Goal: Task Accomplishment & Management: Complete application form

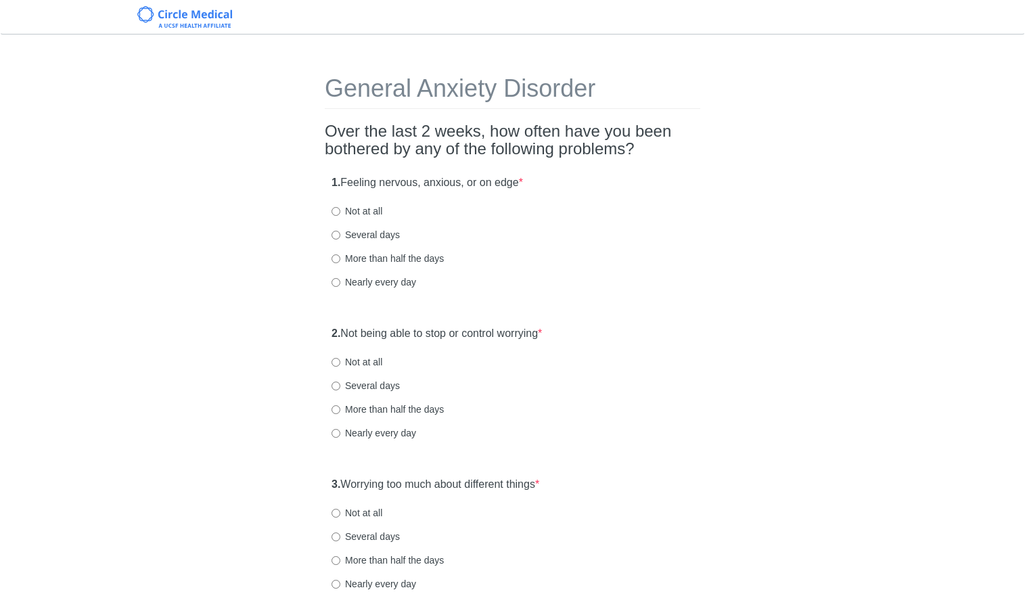
click at [370, 235] on label "Several days" at bounding box center [366, 235] width 68 height 14
click at [340, 235] on input "Several days" at bounding box center [336, 235] width 9 height 9
radio input "true"
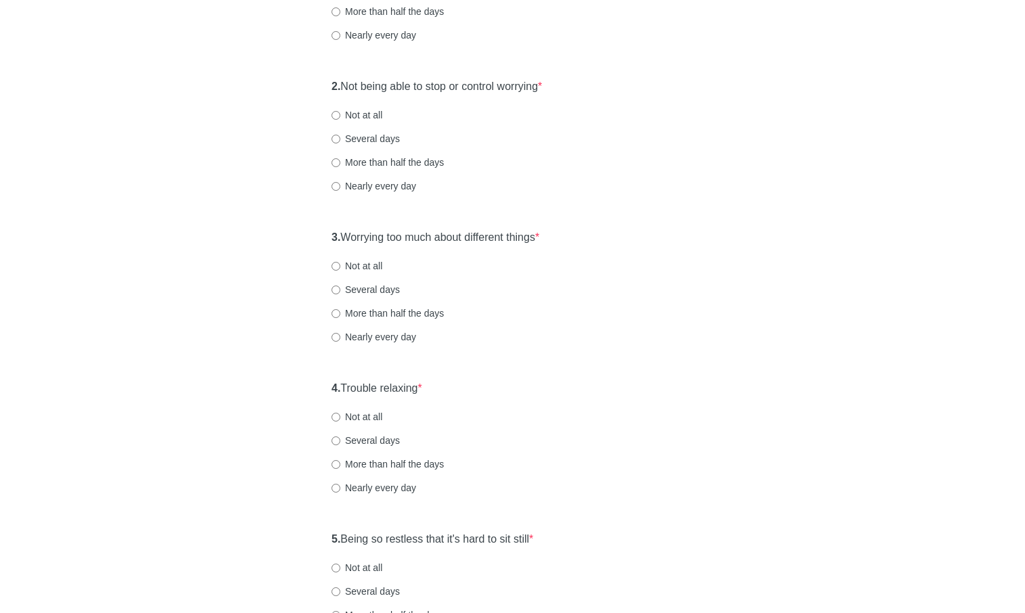
scroll to position [275, 0]
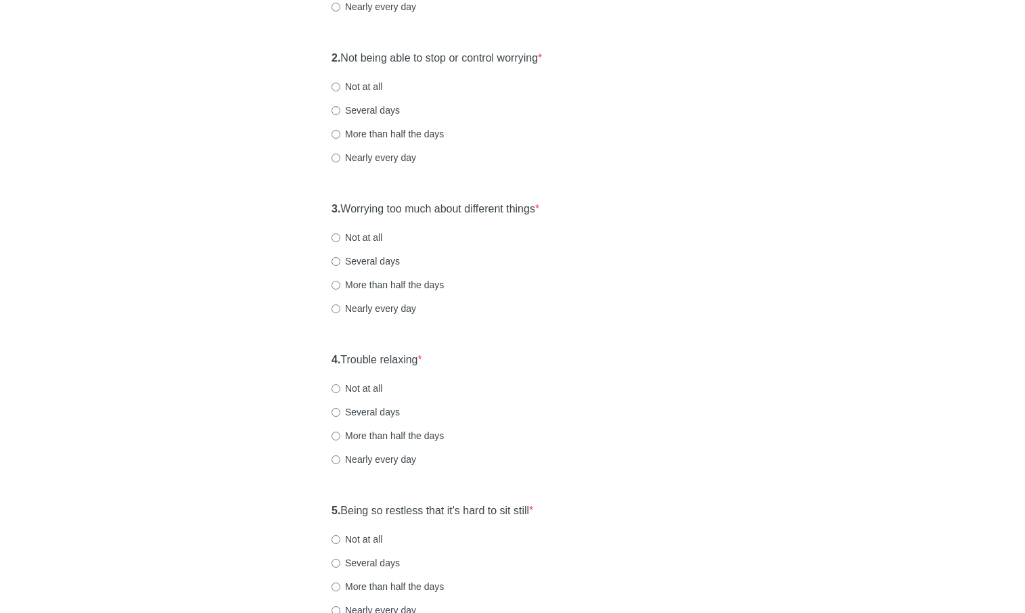
click at [366, 94] on div "2. Not being able to stop or control worrying * Not at all Several days More th…" at bounding box center [513, 114] width 376 height 141
click at [367, 90] on label "Not at all" at bounding box center [357, 87] width 51 height 14
click at [340, 90] on input "Not at all" at bounding box center [336, 87] width 9 height 9
radio input "true"
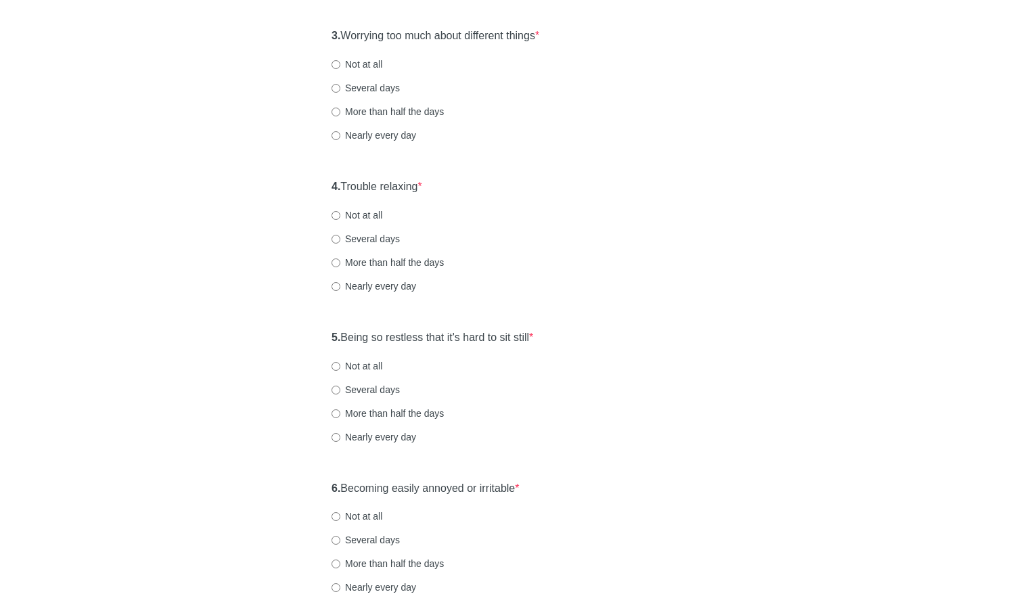
scroll to position [457, 0]
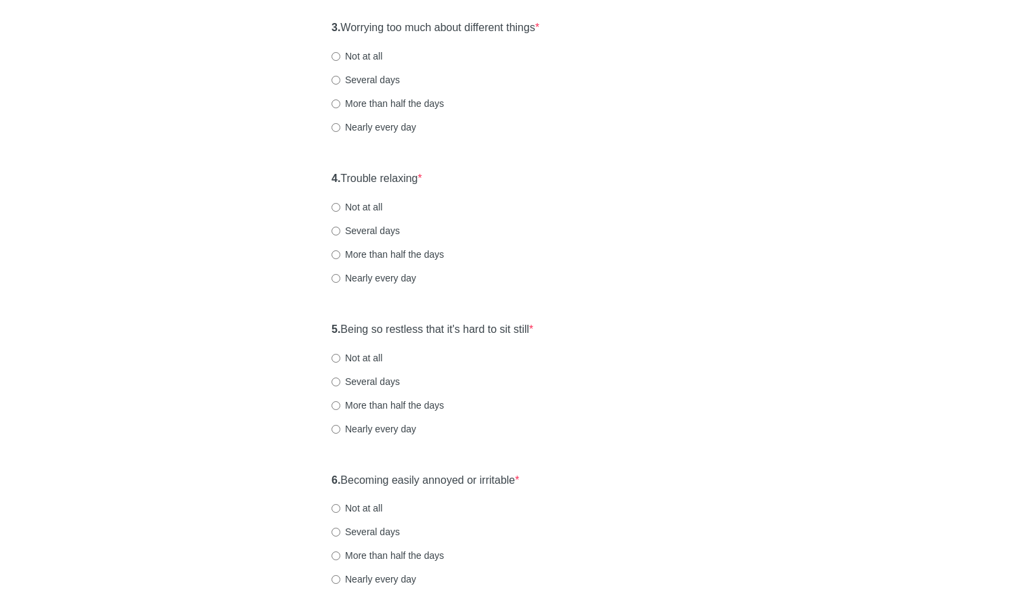
click at [367, 59] on label "Not at all" at bounding box center [357, 56] width 51 height 14
click at [340, 59] on input "Not at all" at bounding box center [336, 56] width 9 height 9
radio input "true"
click at [357, 198] on div "4. Trouble relaxing * Not at all Several days More than half the days Nearly ev…" at bounding box center [513, 234] width 376 height 141
click at [359, 202] on label "Not at all" at bounding box center [357, 207] width 51 height 14
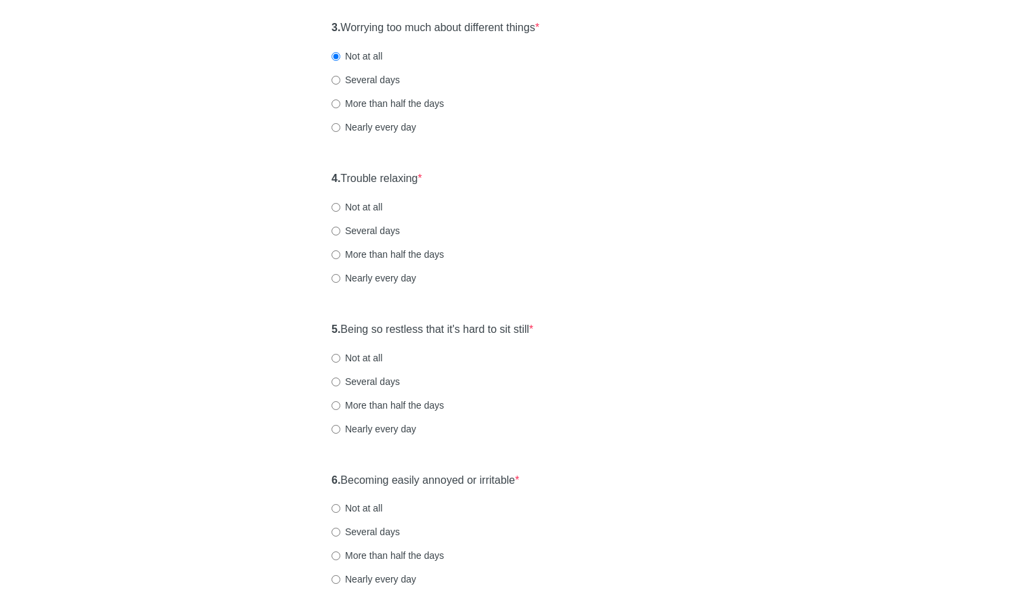
click at [340, 203] on input "Not at all" at bounding box center [336, 207] width 9 height 9
radio input "true"
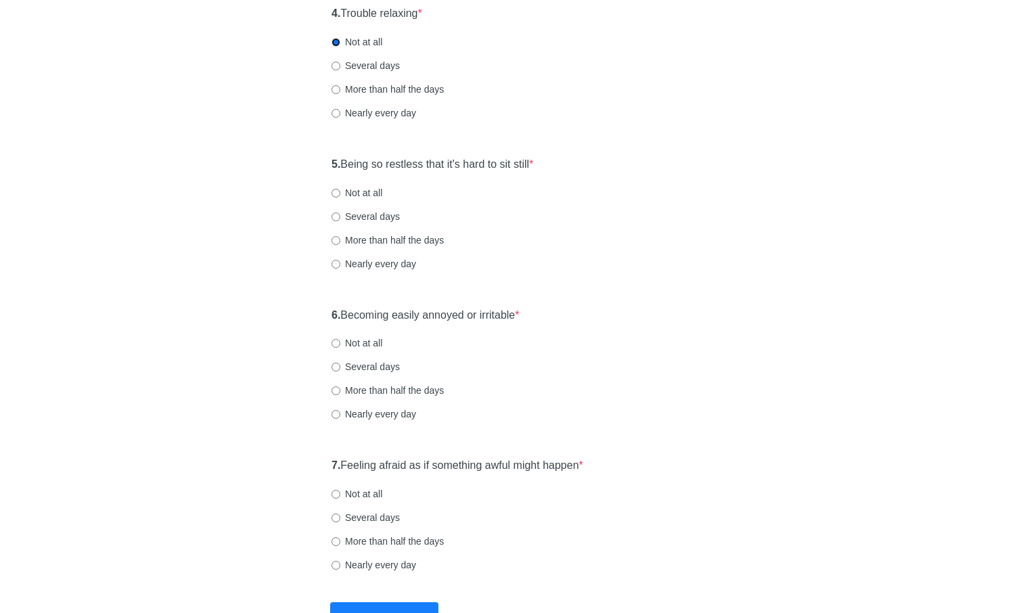
scroll to position [629, 0]
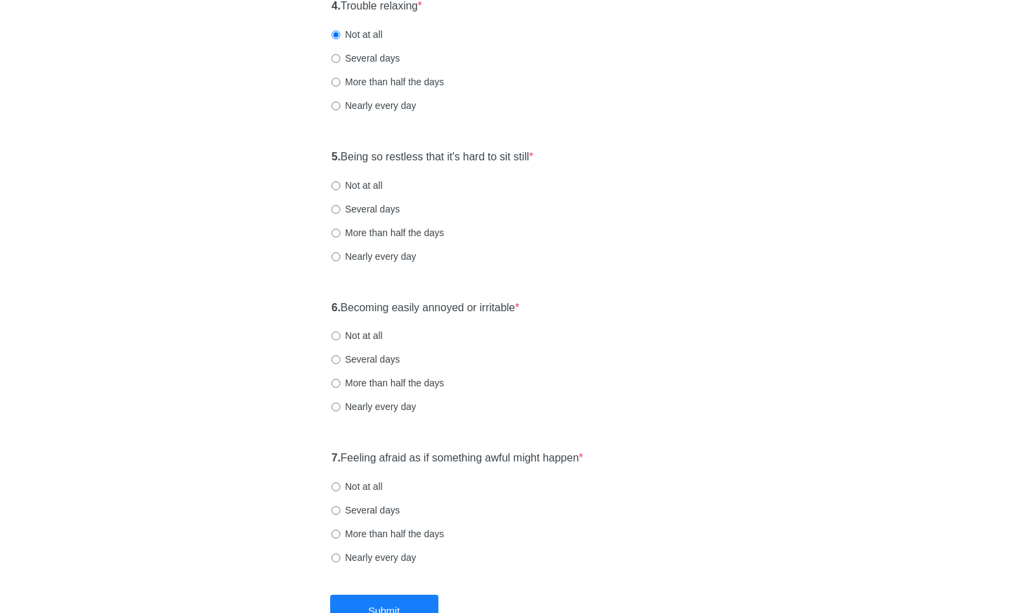
click at [373, 109] on label "Nearly every day" at bounding box center [374, 106] width 85 height 14
click at [340, 109] on input "Nearly every day" at bounding box center [336, 106] width 9 height 9
radio input "true"
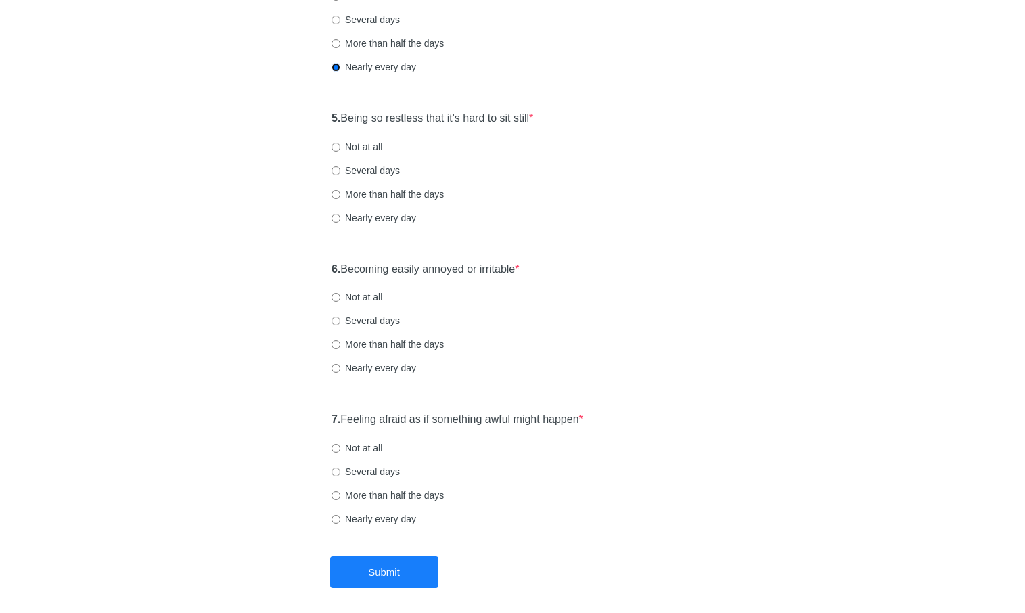
scroll to position [725, 0]
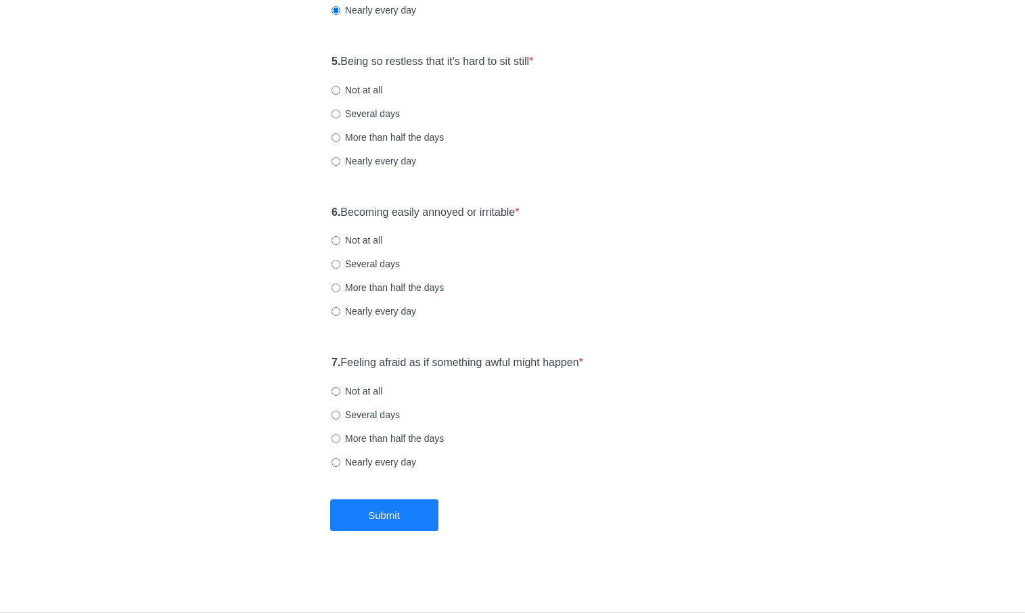
click at [363, 92] on label "Not at all" at bounding box center [357, 90] width 51 height 14
click at [340, 92] on input "Not at all" at bounding box center [336, 90] width 9 height 9
radio input "true"
click at [380, 235] on label "Not at all" at bounding box center [357, 240] width 51 height 14
click at [340, 236] on input "Not at all" at bounding box center [336, 240] width 9 height 9
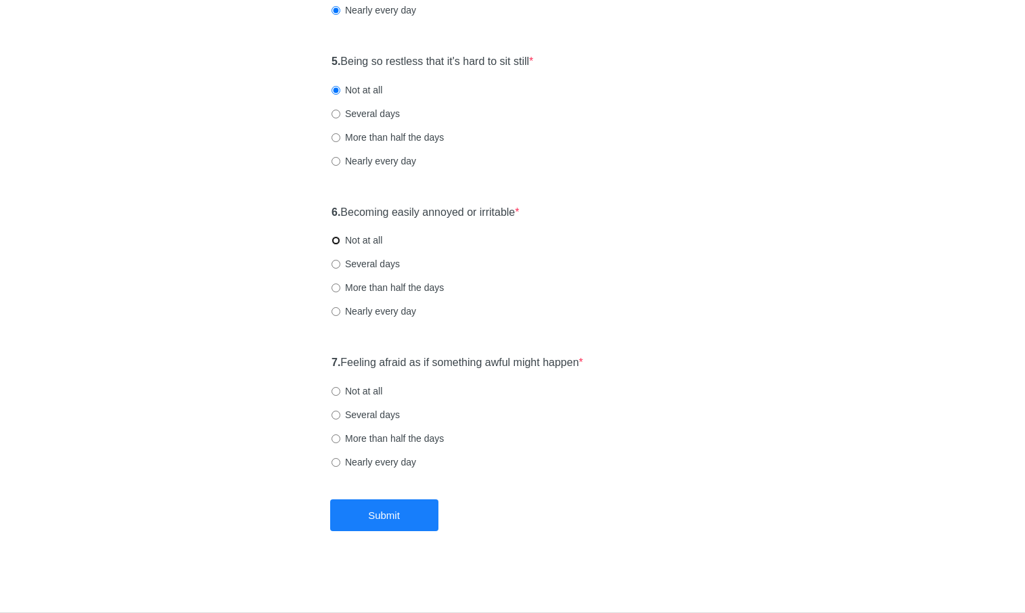
radio input "true"
click at [367, 261] on label "Several days" at bounding box center [366, 264] width 68 height 14
click at [340, 261] on input "Several days" at bounding box center [336, 264] width 9 height 9
radio input "true"
click at [347, 393] on label "Not at all" at bounding box center [357, 391] width 51 height 14
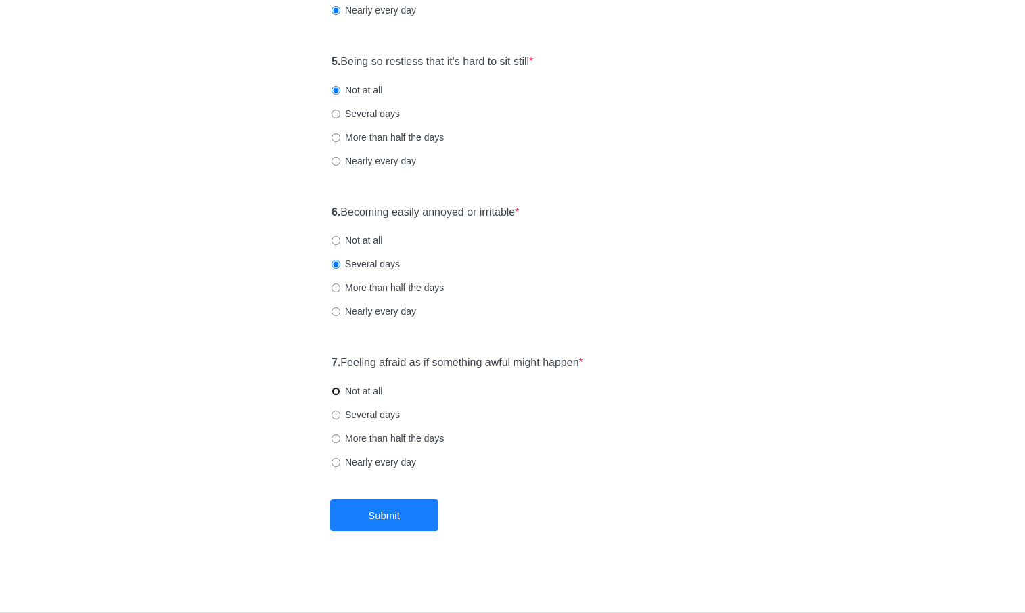
click at [340, 393] on input "Not at all" at bounding box center [336, 391] width 9 height 9
radio input "true"
click at [373, 514] on button "Submit" at bounding box center [384, 515] width 108 height 32
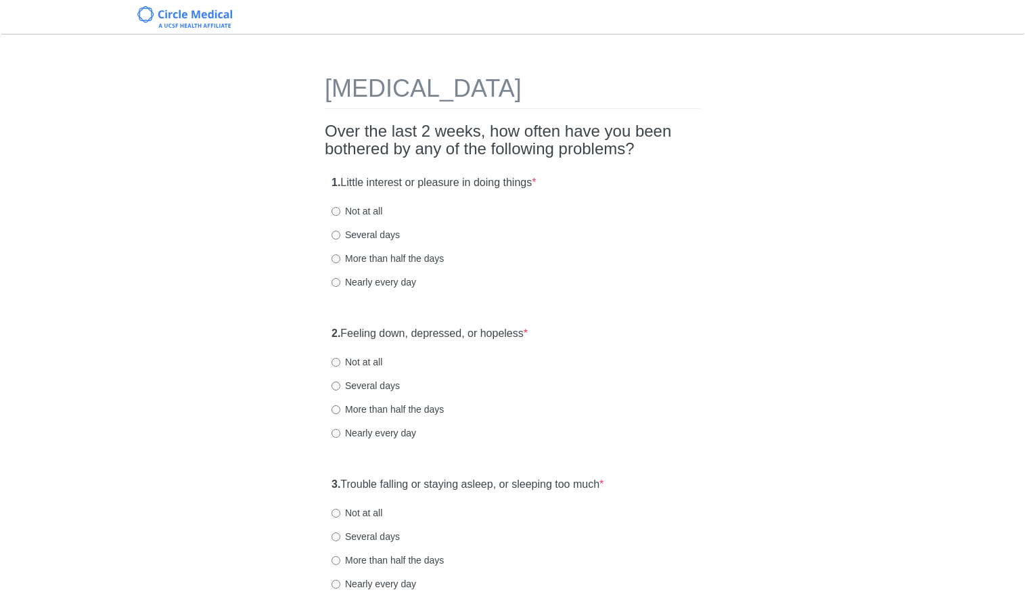
click at [393, 233] on label "Several days" at bounding box center [366, 235] width 68 height 14
click at [340, 233] on input "Several days" at bounding box center [336, 235] width 9 height 9
radio input "true"
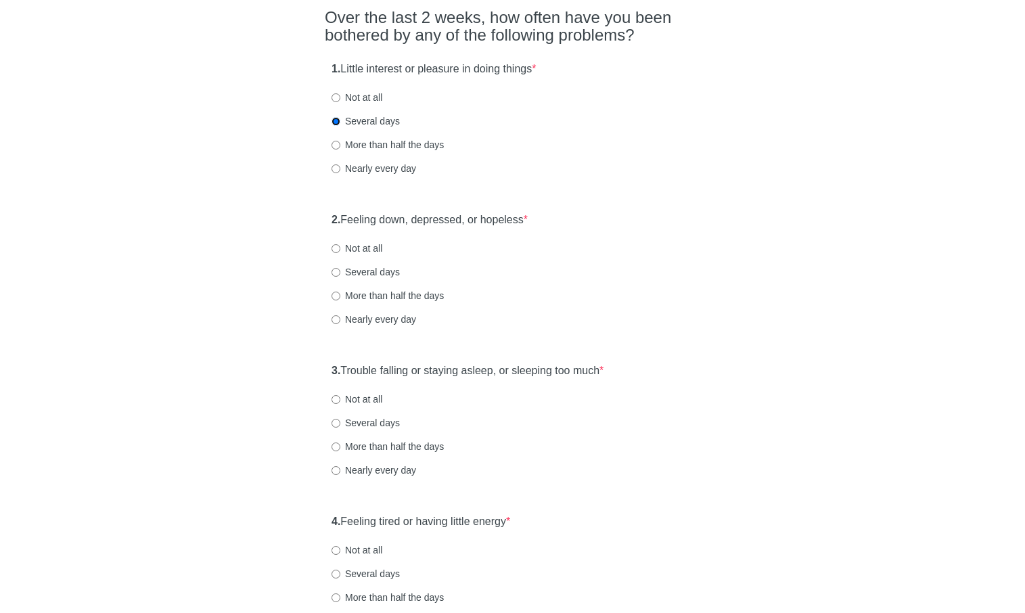
scroll to position [162, 0]
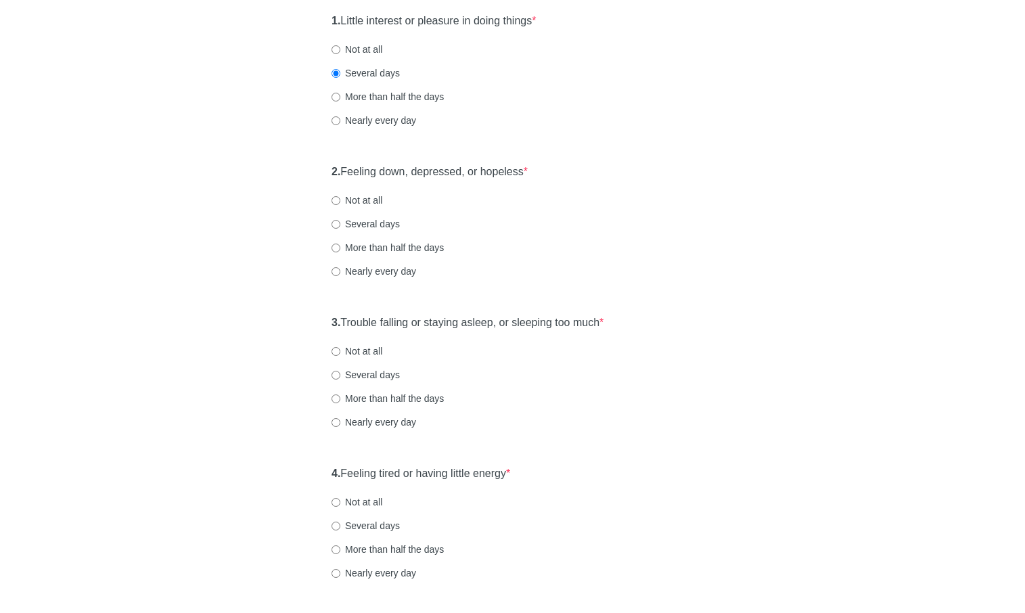
click at [388, 227] on label "Several days" at bounding box center [366, 224] width 68 height 14
click at [340, 227] on input "Several days" at bounding box center [336, 224] width 9 height 9
radio input "true"
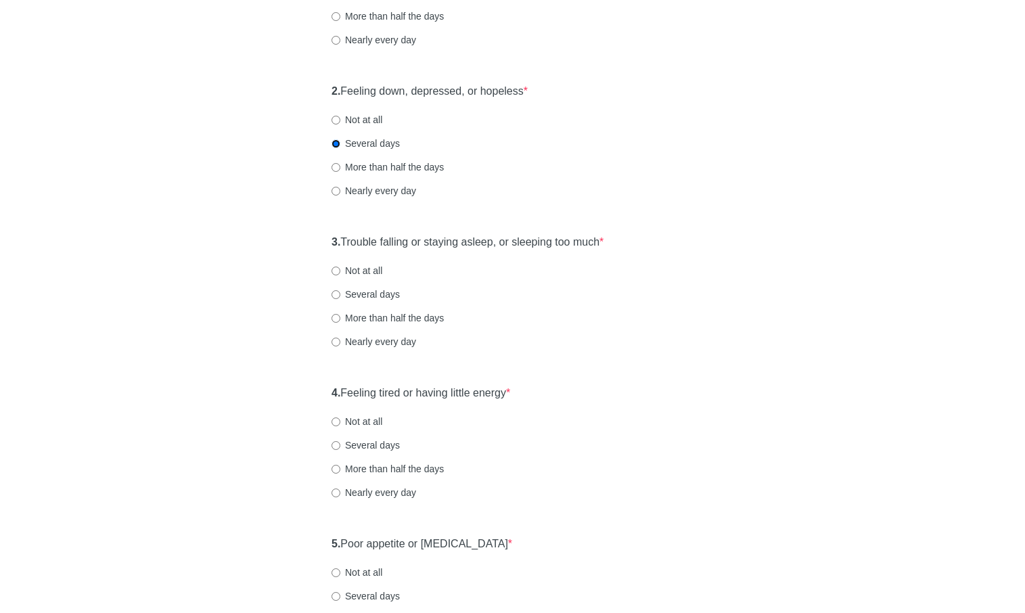
scroll to position [243, 0]
click at [387, 296] on label "Several days" at bounding box center [366, 294] width 68 height 14
click at [340, 296] on input "Several days" at bounding box center [336, 294] width 9 height 9
radio input "true"
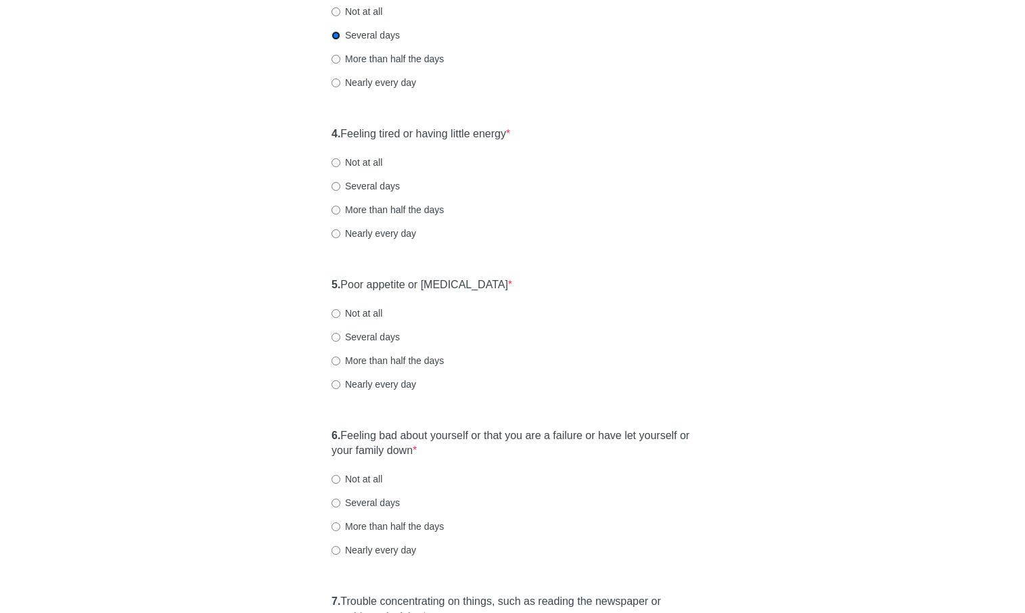
scroll to position [502, 0]
click at [372, 155] on label "Not at all" at bounding box center [357, 162] width 51 height 14
click at [340, 158] on input "Not at all" at bounding box center [336, 162] width 9 height 9
radio input "true"
click at [372, 160] on label "Not at all" at bounding box center [357, 162] width 51 height 14
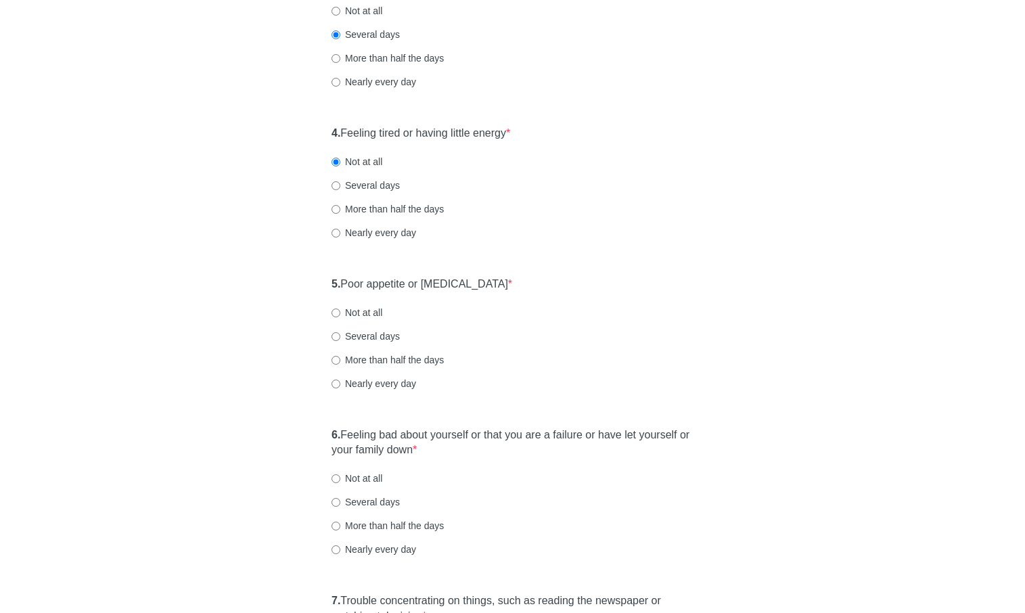
click at [340, 160] on input "Not at all" at bounding box center [336, 162] width 9 height 9
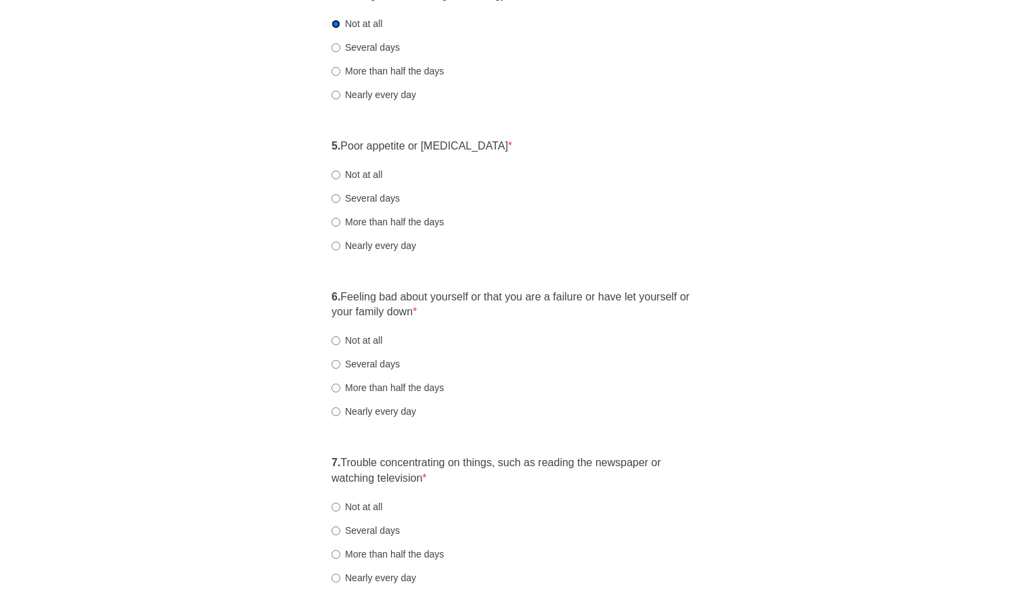
scroll to position [692, 0]
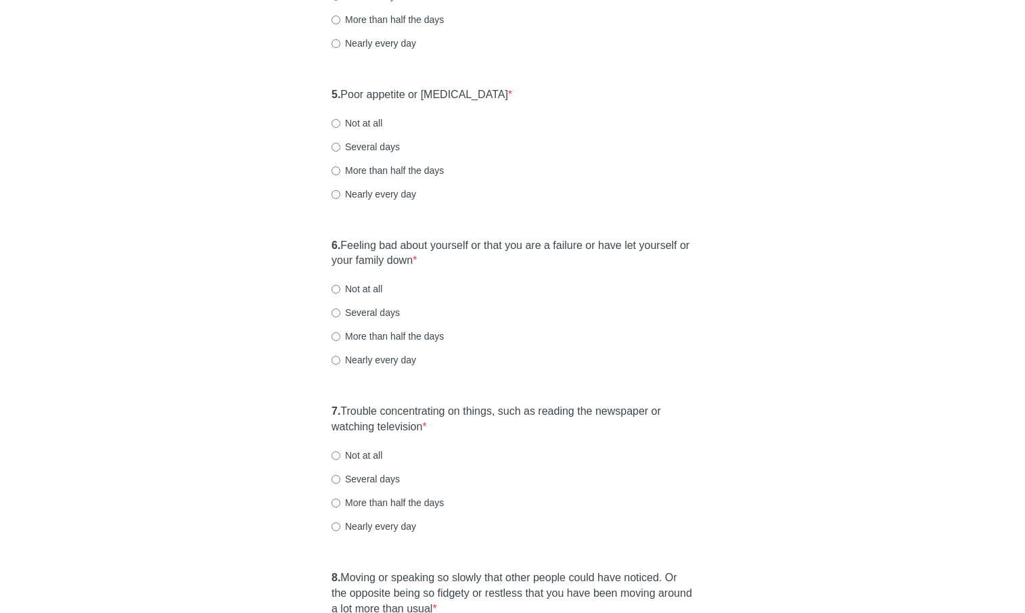
click at [348, 130] on div "5. Poor appetite or overeating * Not at all Several days More than half the day…" at bounding box center [513, 151] width 376 height 141
click at [349, 128] on label "Not at all" at bounding box center [357, 123] width 51 height 14
click at [340, 128] on input "Not at all" at bounding box center [336, 123] width 9 height 9
radio input "true"
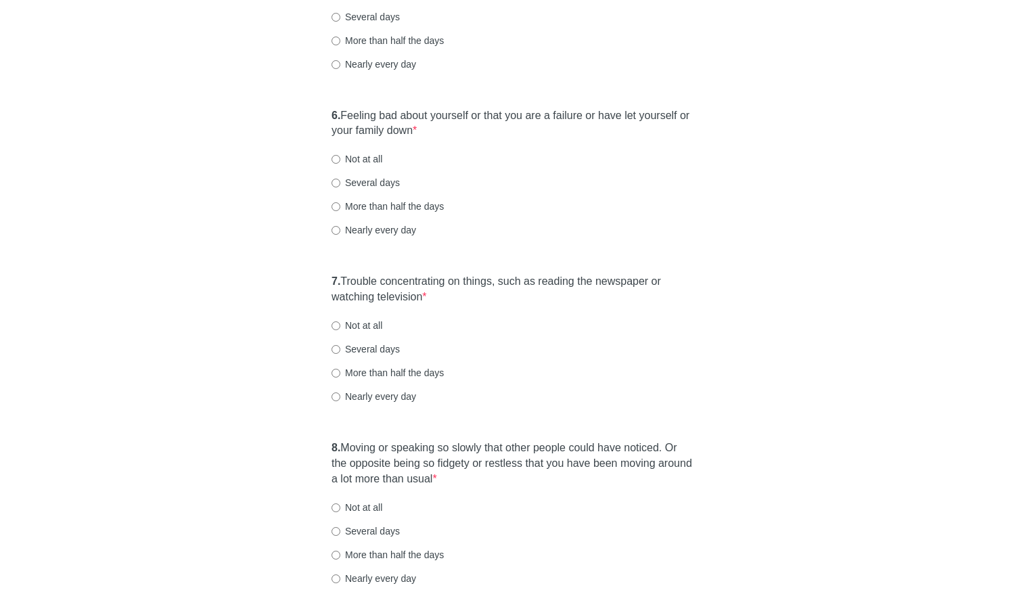
scroll to position [864, 0]
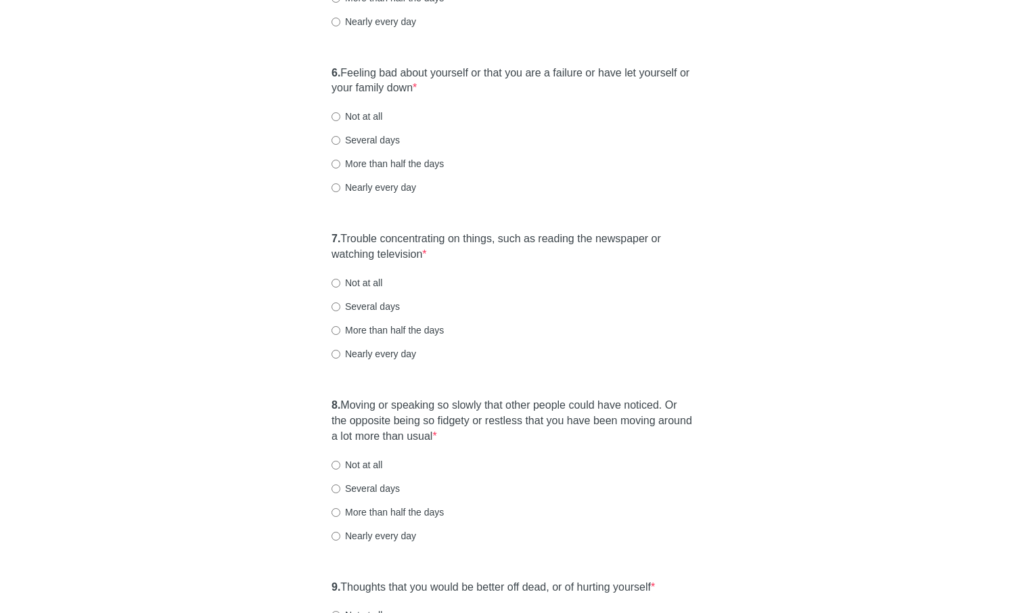
click at [351, 114] on label "Not at all" at bounding box center [357, 117] width 51 height 14
click at [340, 114] on input "Not at all" at bounding box center [336, 116] width 9 height 9
radio input "true"
click at [361, 148] on div "6. Feeling bad about yourself or that you are a failure or have let yourself or…" at bounding box center [513, 137] width 376 height 156
click at [363, 143] on label "Several days" at bounding box center [366, 140] width 68 height 14
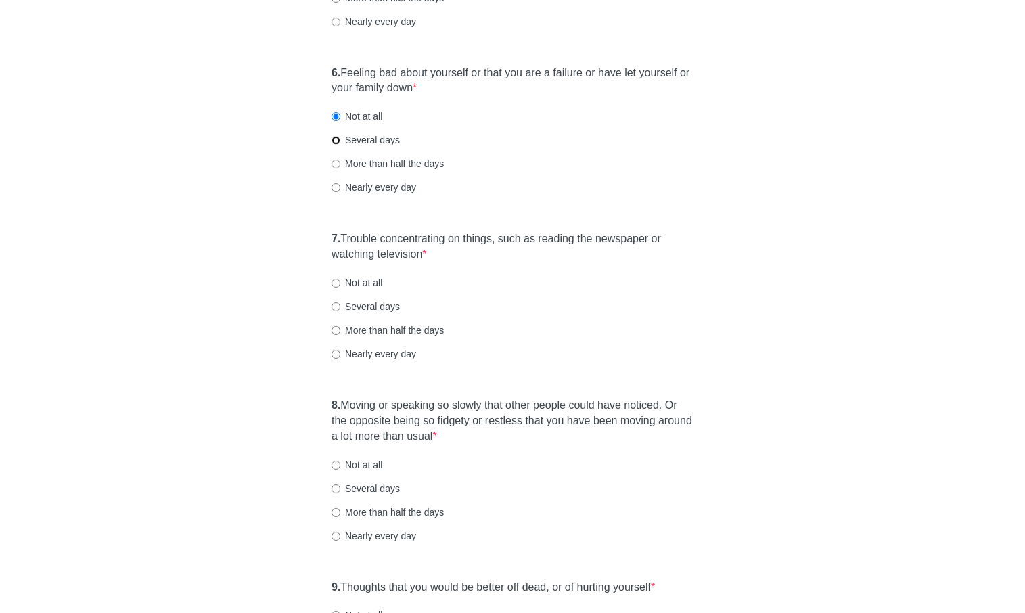
click at [340, 143] on input "Several days" at bounding box center [336, 140] width 9 height 9
radio input "true"
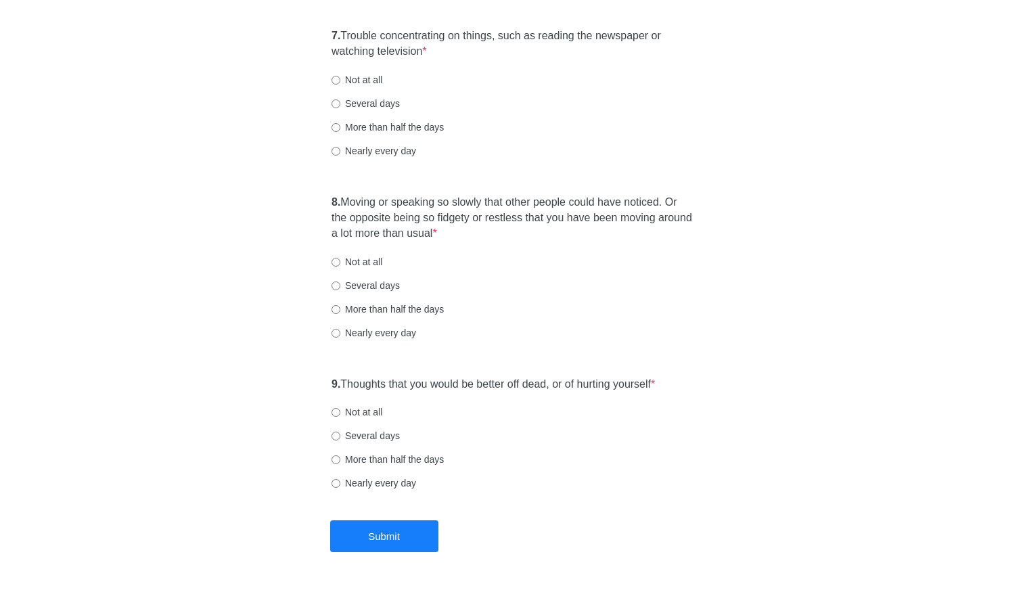
scroll to position [1075, 0]
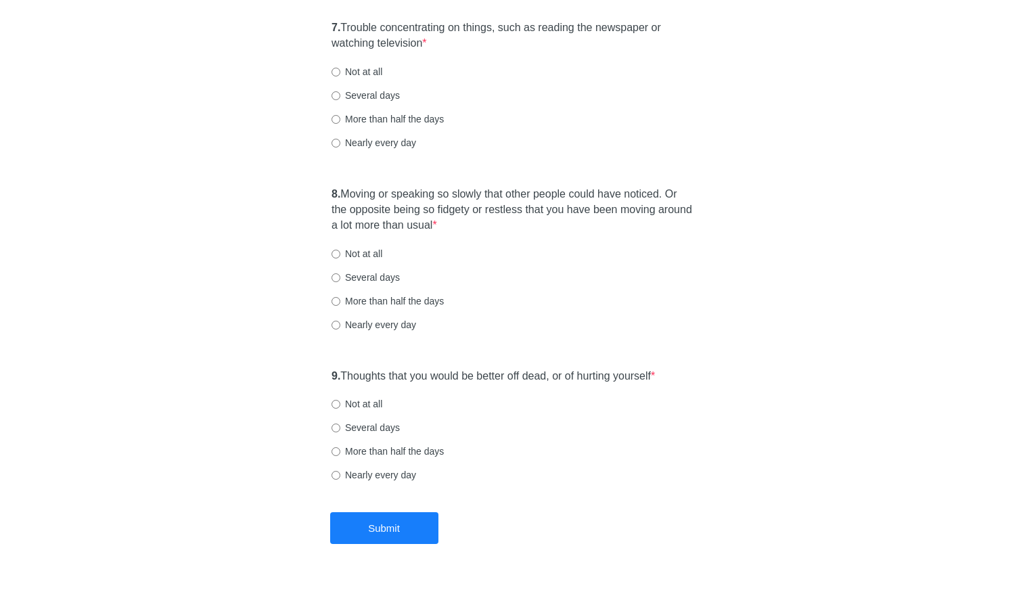
click at [347, 73] on label "Not at all" at bounding box center [357, 72] width 51 height 14
click at [340, 73] on input "Not at all" at bounding box center [336, 72] width 9 height 9
radio input "true"
click at [355, 252] on label "Not at all" at bounding box center [357, 254] width 51 height 14
click at [340, 252] on input "Not at all" at bounding box center [336, 254] width 9 height 9
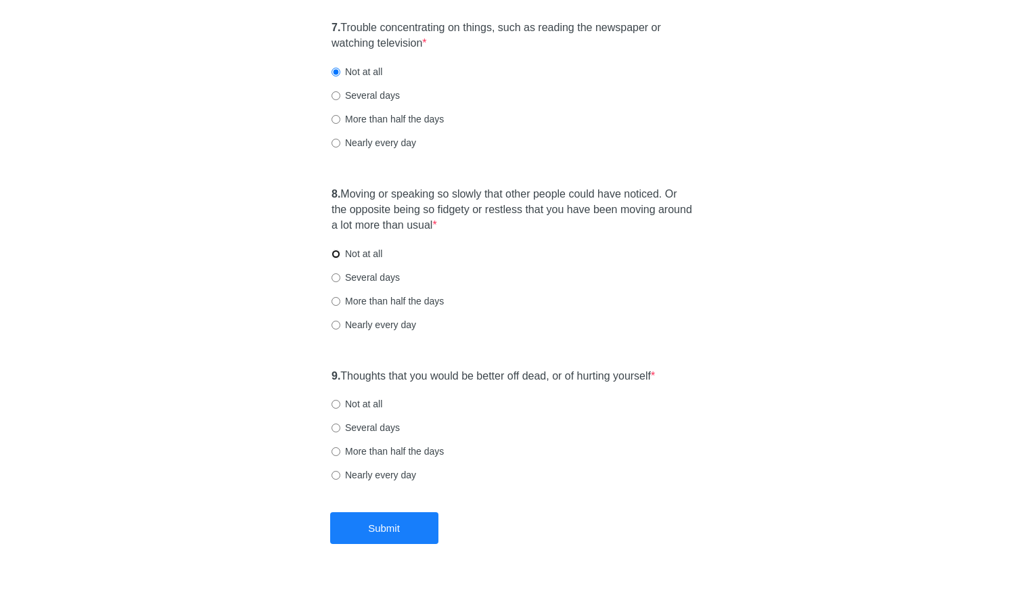
radio input "true"
click at [379, 405] on label "Not at all" at bounding box center [357, 404] width 51 height 14
click at [340, 405] on input "Not at all" at bounding box center [336, 404] width 9 height 9
radio input "true"
click at [391, 515] on button "Submit" at bounding box center [384, 528] width 108 height 32
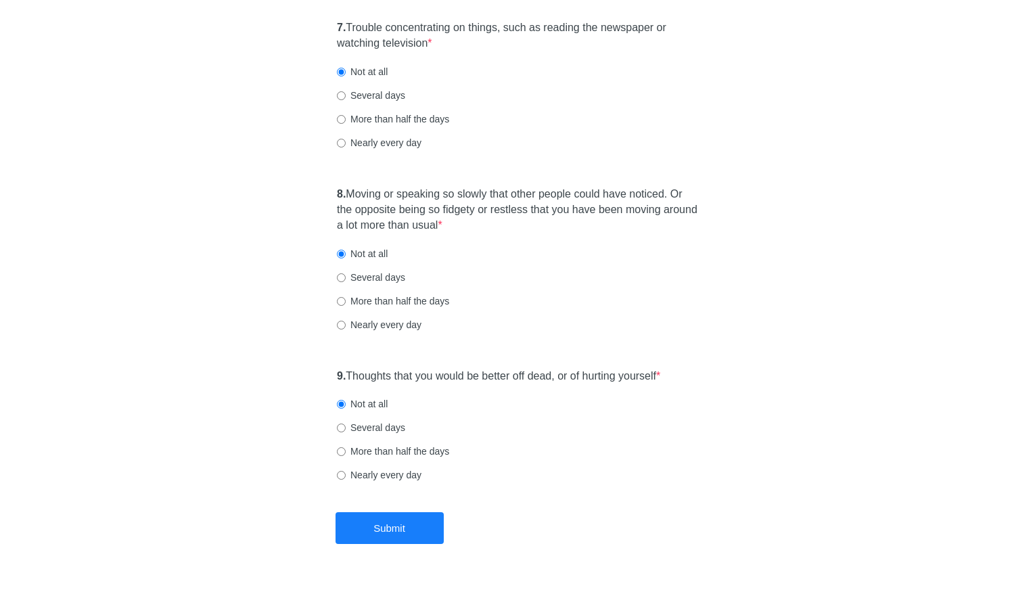
scroll to position [0, 0]
